Goal: Navigation & Orientation: Find specific page/section

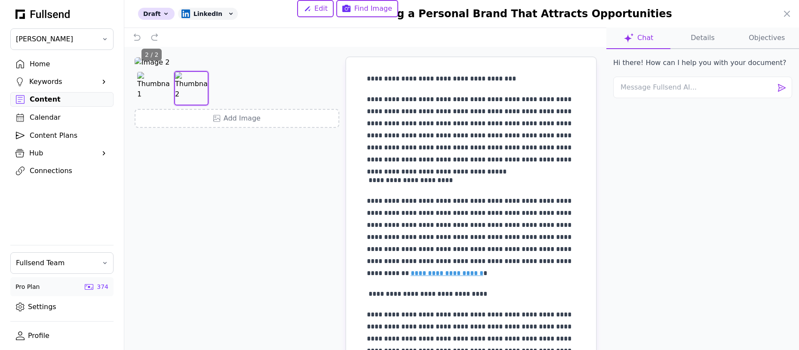
click at [33, 66] on div at bounding box center [399, 175] width 799 height 350
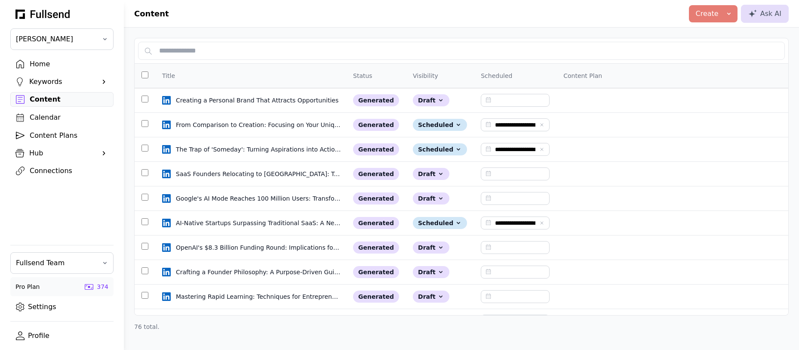
click at [33, 65] on div "Home" at bounding box center [69, 64] width 78 height 10
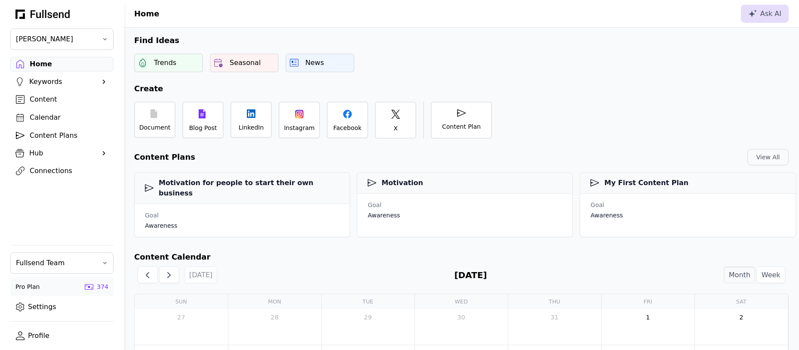
click at [47, 132] on div "Content Plans" at bounding box center [69, 135] width 78 height 10
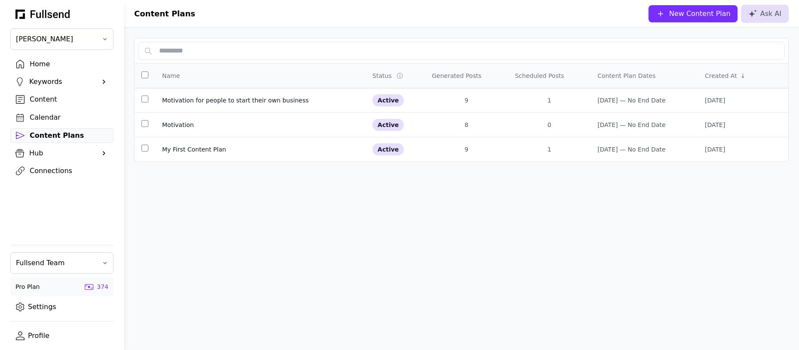
click at [36, 152] on div "Hub" at bounding box center [61, 153] width 65 height 10
click at [30, 151] on div "Hub" at bounding box center [61, 153] width 65 height 10
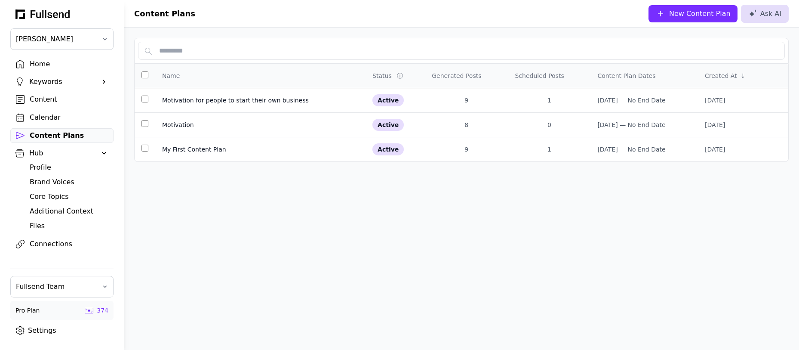
click at [37, 194] on div "Core Topics" at bounding box center [69, 196] width 78 height 10
